Goal: Use online tool/utility

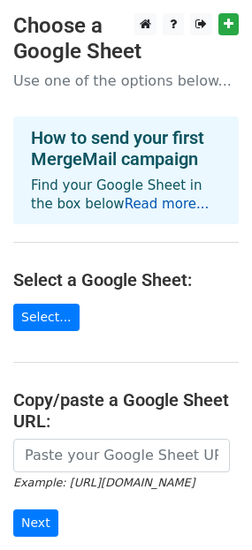
click at [132, 207] on link "Read more..." at bounding box center [166, 204] width 85 height 16
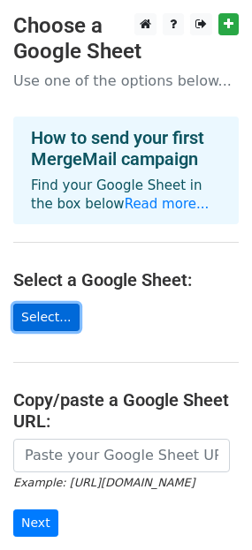
click at [35, 321] on link "Select..." at bounding box center [46, 317] width 66 height 27
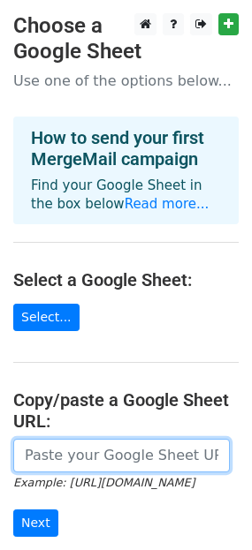
click at [74, 455] on input "url" at bounding box center [121, 456] width 216 height 34
paste input "https://docs.google.com/spreadsheets/d/1O6boSwbA0FQzOvBPYJ8cHYcSt_ja5ES5XwsCcSs…"
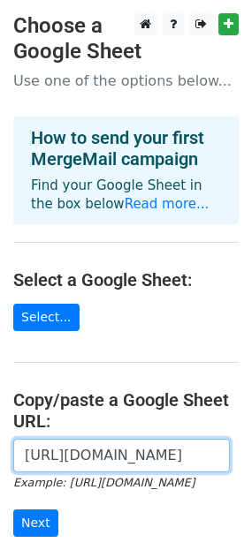
scroll to position [0, 516]
type input "[URL][DOMAIN_NAME]"
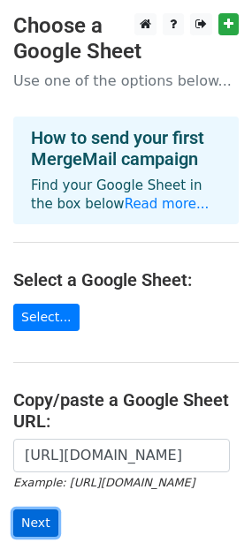
scroll to position [0, 0]
click at [25, 522] on input "Next" at bounding box center [35, 522] width 45 height 27
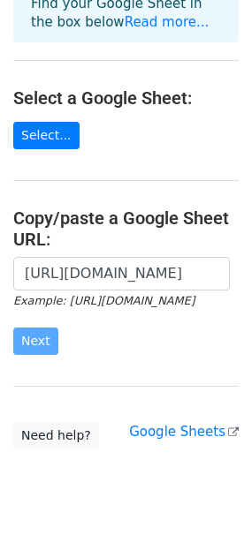
scroll to position [220, 0]
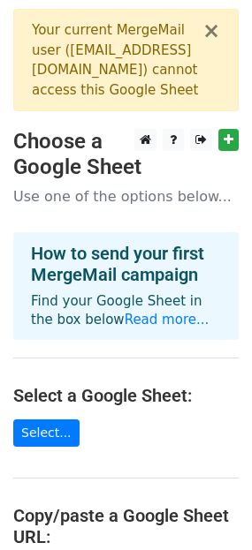
scroll to position [336, 0]
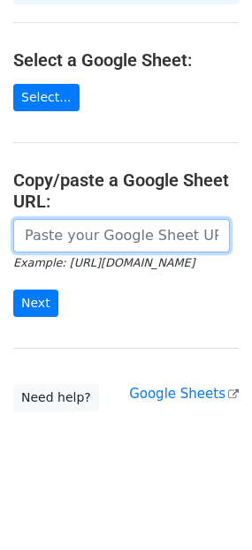
click at [46, 222] on input "url" at bounding box center [121, 236] width 216 height 34
type input "[URL][DOMAIN_NAME]"
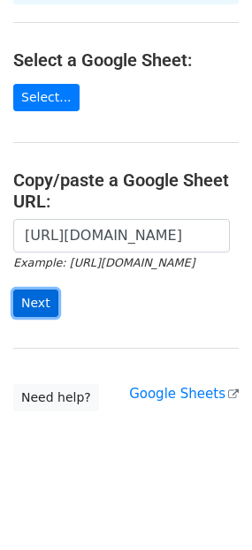
click at [39, 296] on input "Next" at bounding box center [35, 303] width 45 height 27
